Goal: Information Seeking & Learning: Learn about a topic

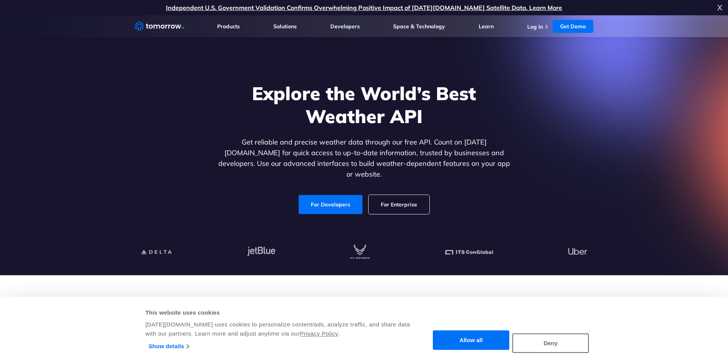
click at [629, 120] on section "Explore the World’s Best Weather API Get reliable and precise weather data thro…" at bounding box center [364, 145] width 728 height 260
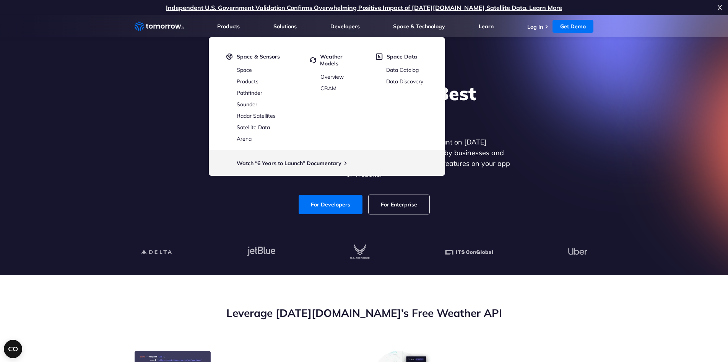
click at [567, 32] on link "Get Demo" at bounding box center [572, 26] width 41 height 13
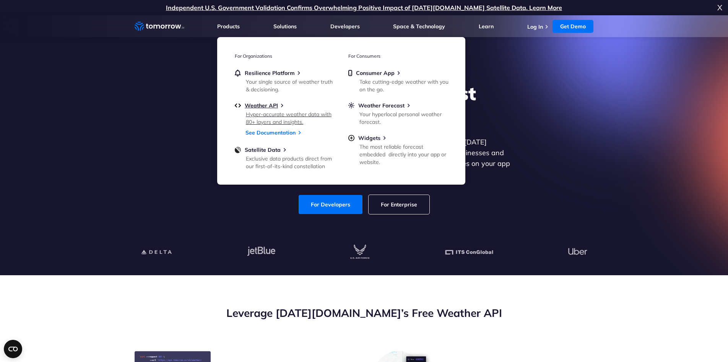
click at [266, 117] on div "Hyper-accurate weather data with 80+ layers and insights." at bounding box center [290, 117] width 89 height 15
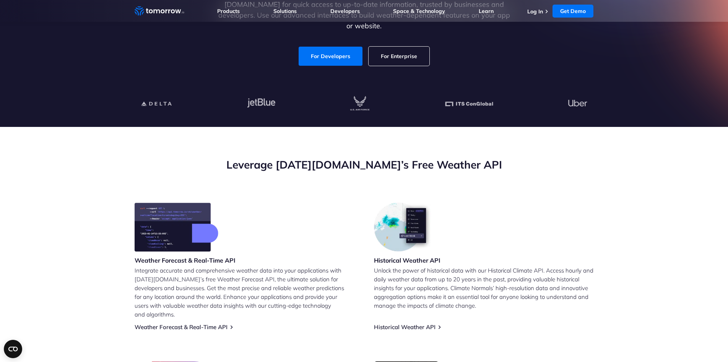
scroll to position [153, 0]
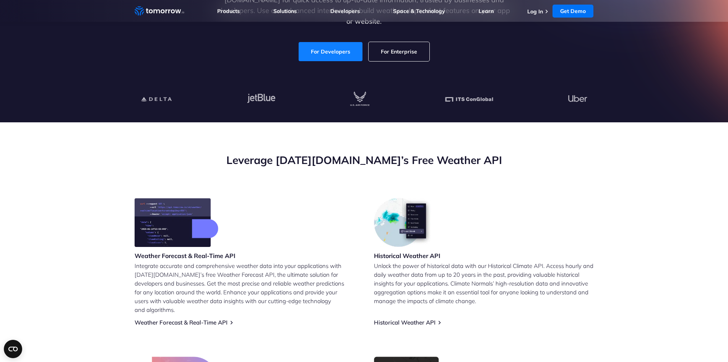
click at [329, 42] on link "For Developers" at bounding box center [331, 51] width 64 height 19
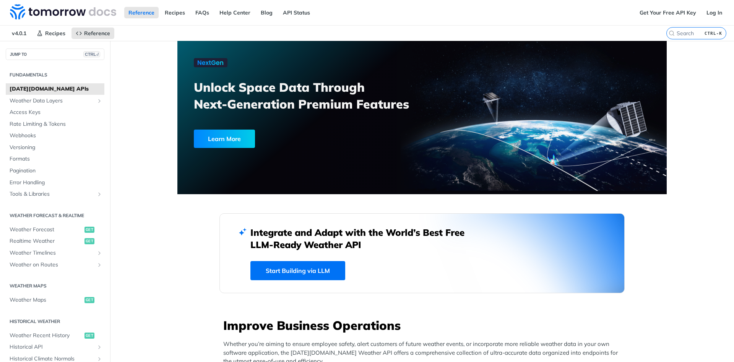
drag, startPoint x: 170, startPoint y: 230, endPoint x: 195, endPoint y: 231, distance: 25.3
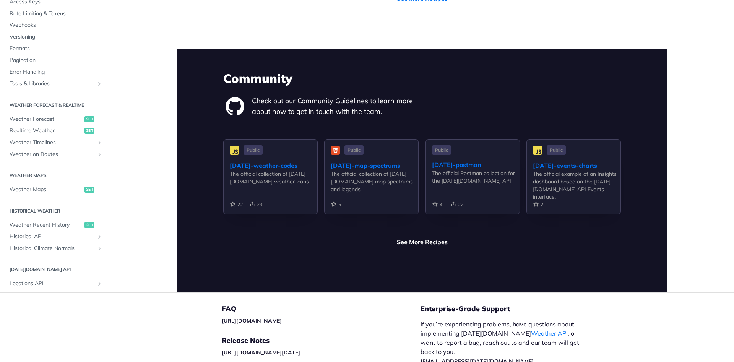
scroll to position [1722, 0]
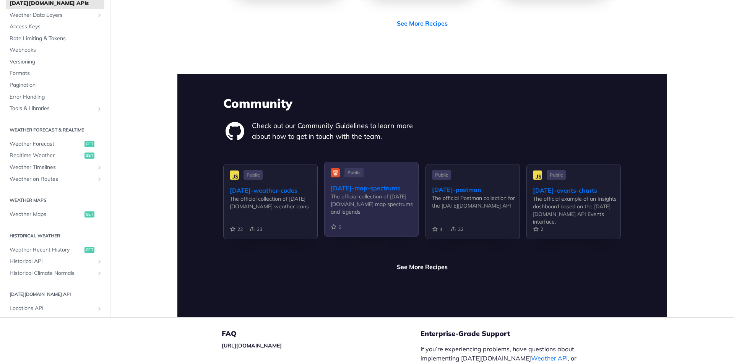
click at [353, 205] on div "Public [DATE]-map-spectrums The official collection of [DATE][DOMAIN_NAME] map …" at bounding box center [371, 199] width 94 height 75
